Goal: Task Accomplishment & Management: Complete application form

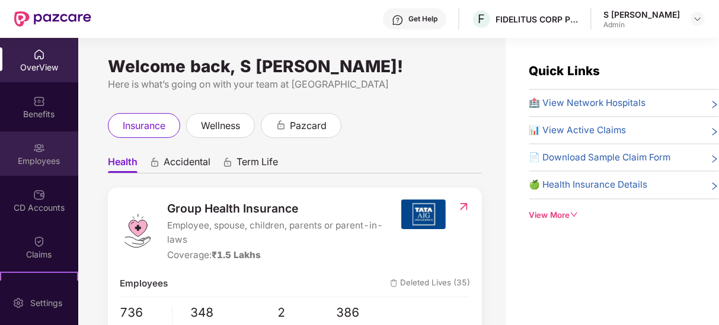
click at [44, 156] on div "Employees" at bounding box center [39, 161] width 78 height 12
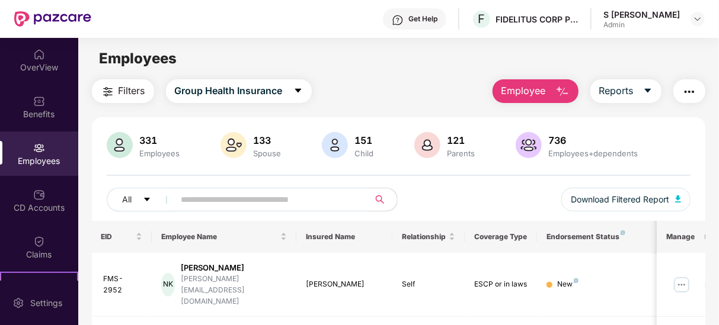
click at [538, 92] on span "Employee" at bounding box center [523, 91] width 44 height 15
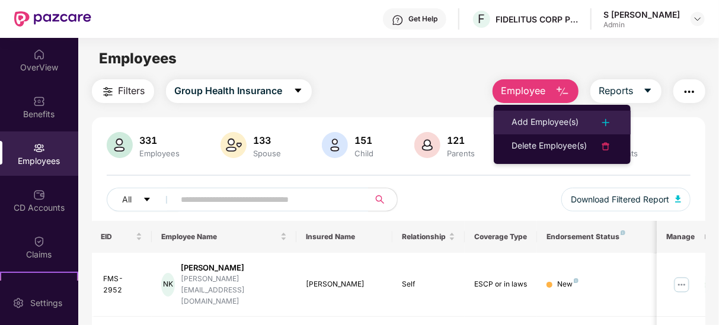
click at [570, 122] on div "Add Employee(s)" at bounding box center [544, 123] width 67 height 14
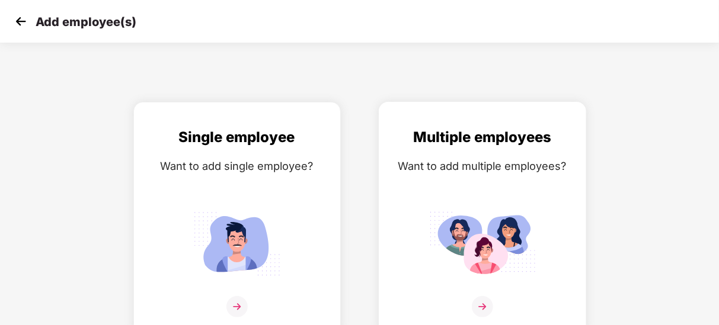
click at [474, 290] on div "Multiple employees Want to add multiple employees?" at bounding box center [482, 229] width 182 height 206
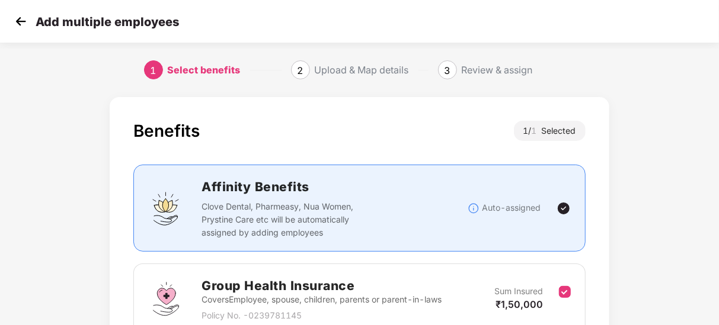
scroll to position [79, 0]
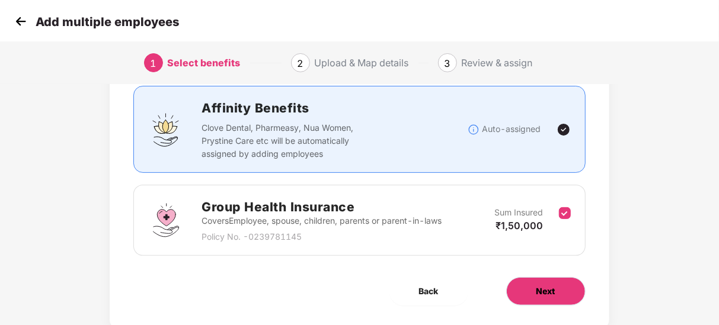
click at [549, 296] on span "Next" at bounding box center [545, 291] width 19 height 13
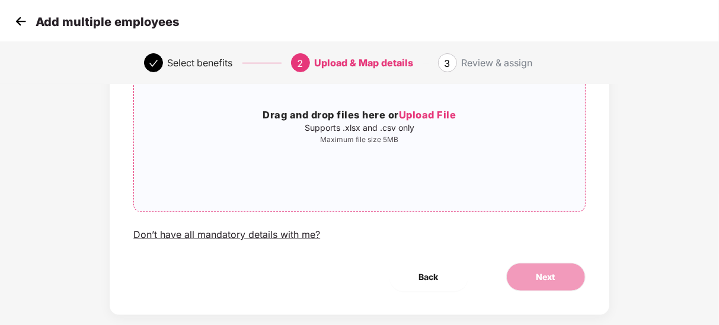
scroll to position [150, 0]
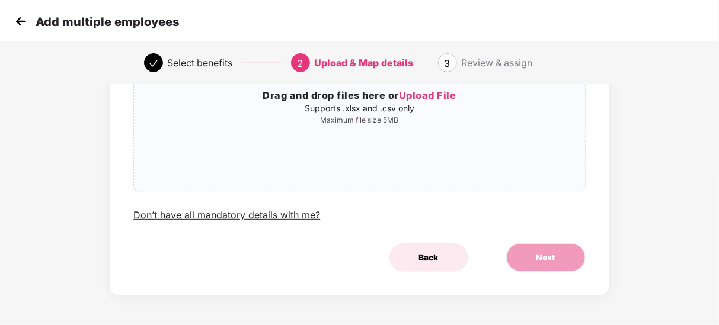
click at [428, 255] on span "Back" at bounding box center [429, 257] width 20 height 13
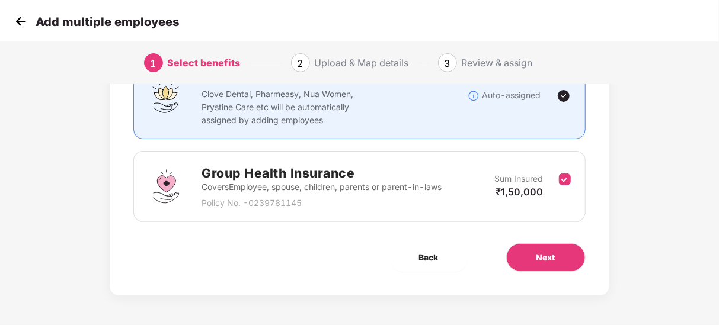
scroll to position [0, 0]
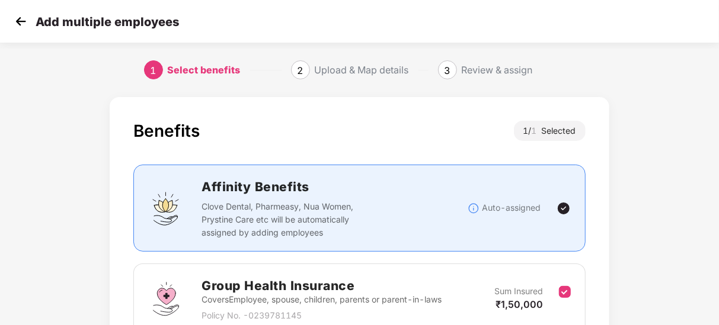
click at [23, 21] on img at bounding box center [21, 21] width 18 height 18
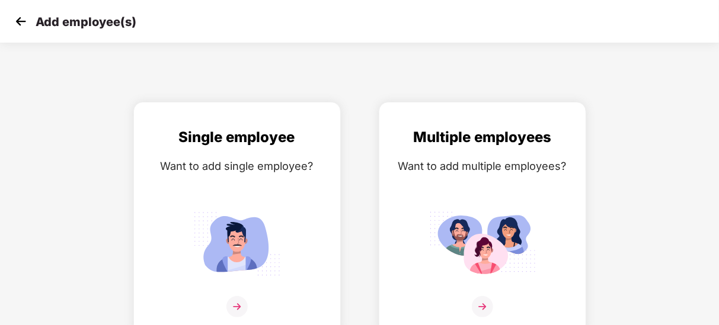
click at [18, 27] on img at bounding box center [21, 21] width 18 height 18
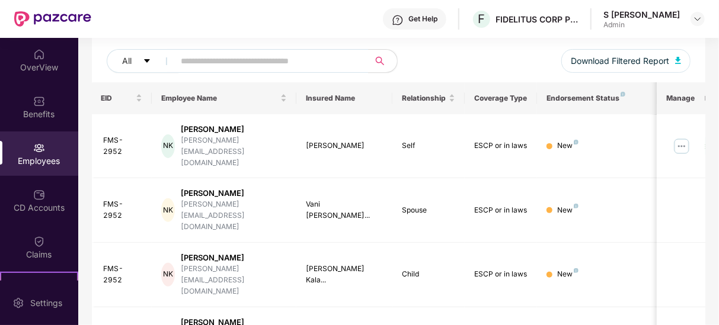
scroll to position [136, 0]
